Goal: Information Seeking & Learning: Learn about a topic

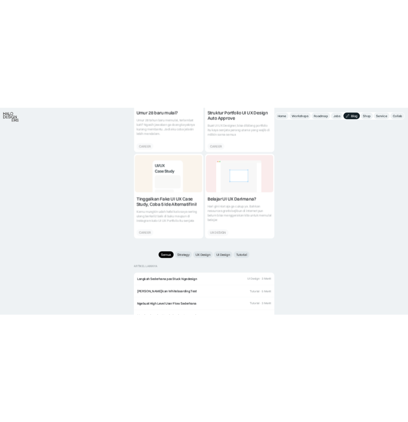
scroll to position [778, 0]
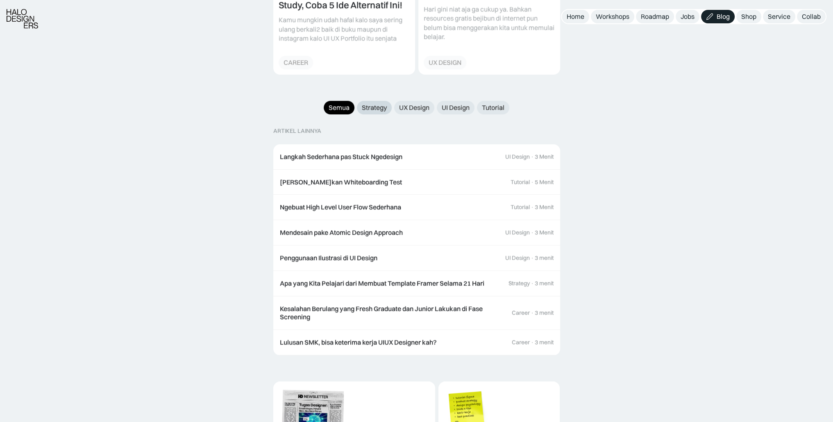
click at [376, 103] on div "Strategy" at bounding box center [374, 107] width 25 height 9
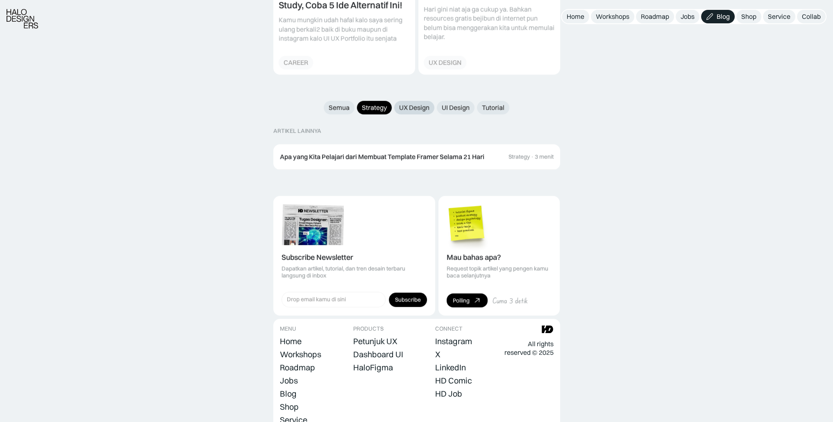
click at [408, 103] on div "UX Design" at bounding box center [414, 107] width 30 height 9
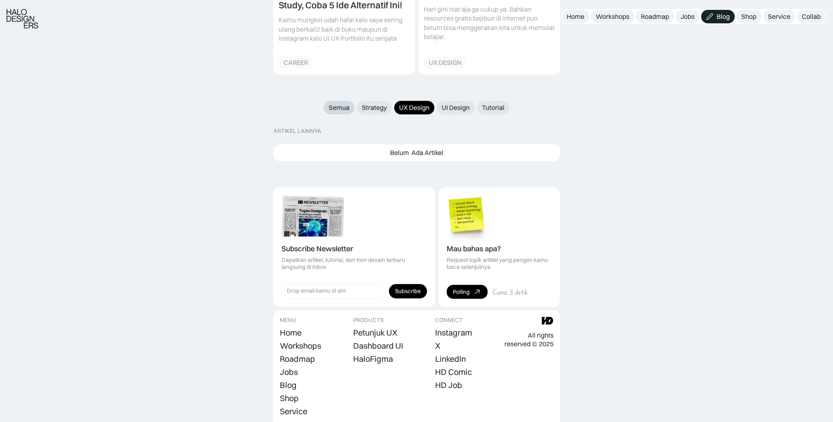
click at [342, 103] on div "Semua" at bounding box center [339, 107] width 21 height 9
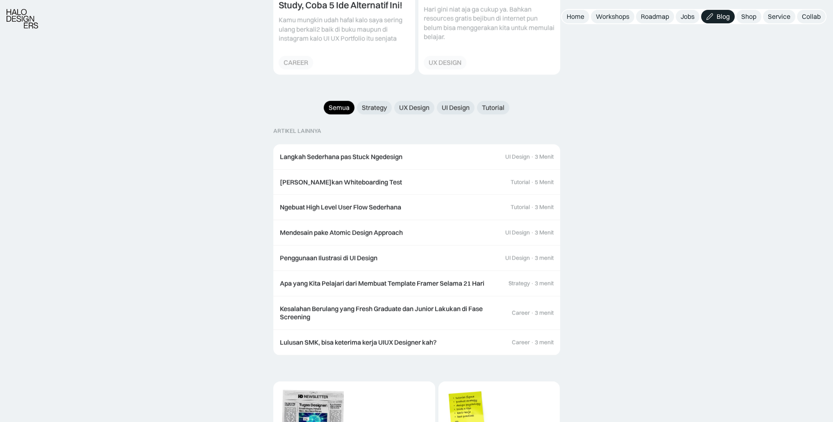
drag, startPoint x: 828, startPoint y: 0, endPoint x: 691, endPoint y: 160, distance: 210.7
click at [691, 160] on div at bounding box center [700, 19] width 254 height 1225
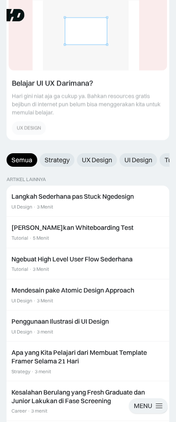
scroll to position [1147, 0]
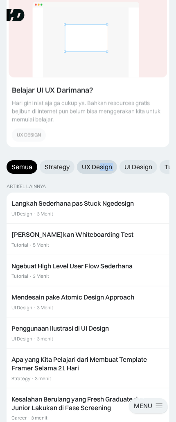
drag, startPoint x: 118, startPoint y: 169, endPoint x: 102, endPoint y: 173, distance: 17.3
click at [102, 173] on div "Semua Strategy UX Design UI Design Tutorial" at bounding box center [88, 167] width 163 height 14
click at [58, 167] on div "Strategy" at bounding box center [57, 167] width 25 height 9
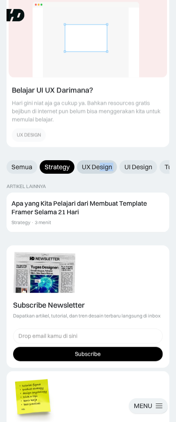
click at [97, 168] on div "UX Design" at bounding box center [97, 167] width 30 height 9
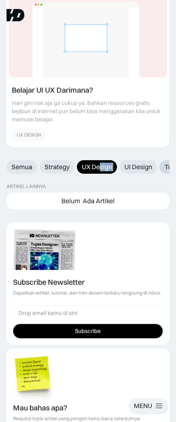
drag, startPoint x: 141, startPoint y: 168, endPoint x: 161, endPoint y: 168, distance: 19.3
click at [141, 168] on div "UI Design" at bounding box center [139, 167] width 28 height 9
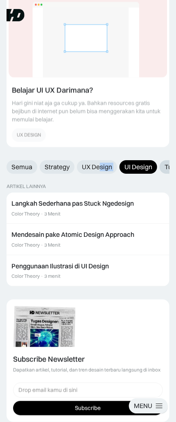
click at [161, 168] on link "Tutorial" at bounding box center [176, 167] width 32 height 14
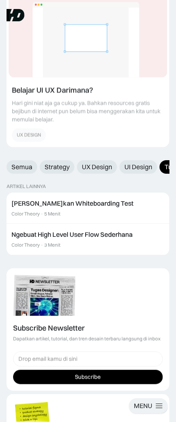
drag, startPoint x: 102, startPoint y: 163, endPoint x: 155, endPoint y: 160, distance: 53.4
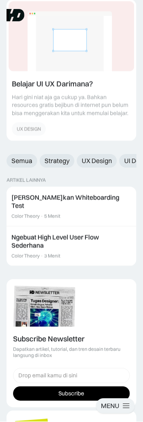
scroll to position [1067, 0]
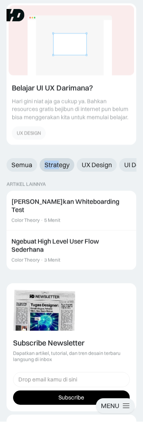
drag, startPoint x: 38, startPoint y: 168, endPoint x: 59, endPoint y: 164, distance: 20.9
click at [59, 164] on div "Semua Strategy UX Design UI Design Tutorial" at bounding box center [72, 165] width 130 height 14
drag, startPoint x: 81, startPoint y: 158, endPoint x: 101, endPoint y: 160, distance: 20.2
drag, startPoint x: 38, startPoint y: 179, endPoint x: 85, endPoint y: 177, distance: 46.8
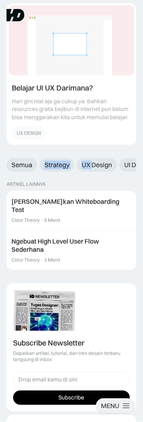
click at [92, 177] on div "Semua Strategy UX Design UI Design Tutorial ARTIKEL LAINNYA Langkah Sederhana p…" at bounding box center [72, 214] width 130 height 112
click at [123, 165] on link "UI Design" at bounding box center [139, 165] width 38 height 14
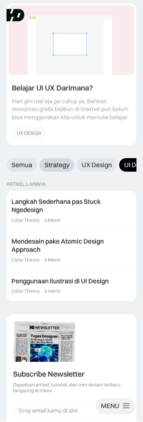
drag, startPoint x: 117, startPoint y: 180, endPoint x: 50, endPoint y: 171, distance: 67.0
click at [112, 180] on div "Semua Strategy UX Design UI Design Tutorial ARTIKEL LAINNYA Langkah Sederhana p…" at bounding box center [72, 229] width 130 height 143
drag, startPoint x: 24, startPoint y: 170, endPoint x: 44, endPoint y: 168, distance: 20.6
click at [24, 169] on div "Semua" at bounding box center [21, 165] width 21 height 9
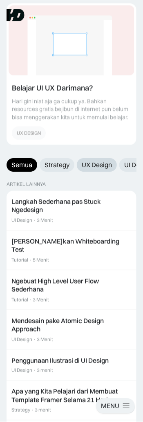
click at [97, 168] on div "UX Design" at bounding box center [97, 165] width 30 height 9
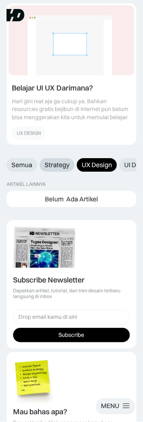
click at [52, 169] on div "Strategy" at bounding box center [57, 165] width 25 height 9
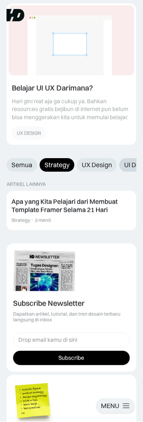
click at [125, 163] on div "UI Design" at bounding box center [139, 165] width 28 height 9
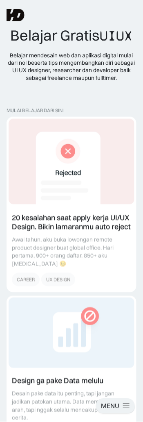
scroll to position [0, 0]
